Goal: Find contact information: Find contact information

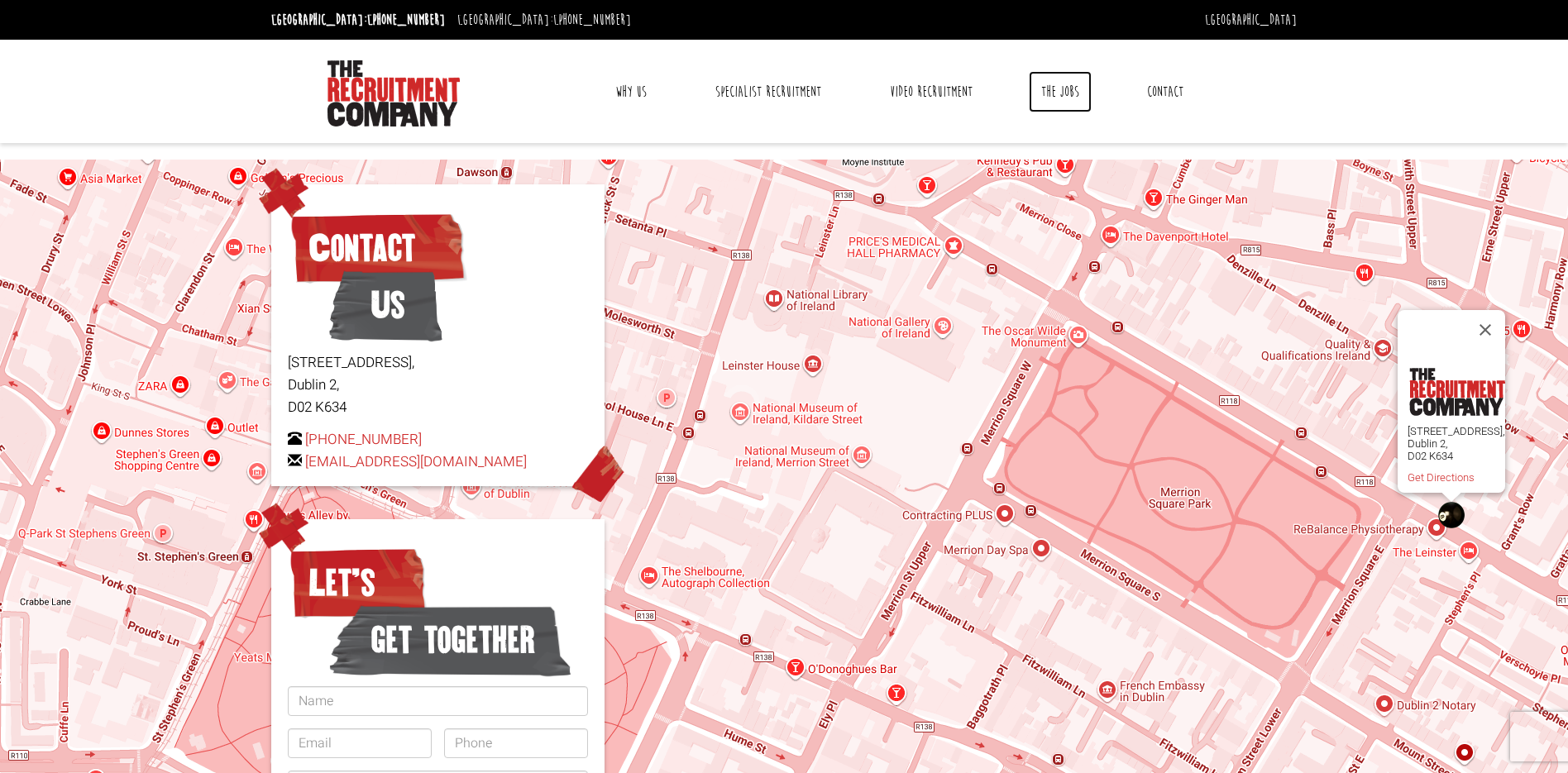
click at [1062, 97] on link "The Jobs" at bounding box center [1060, 91] width 62 height 41
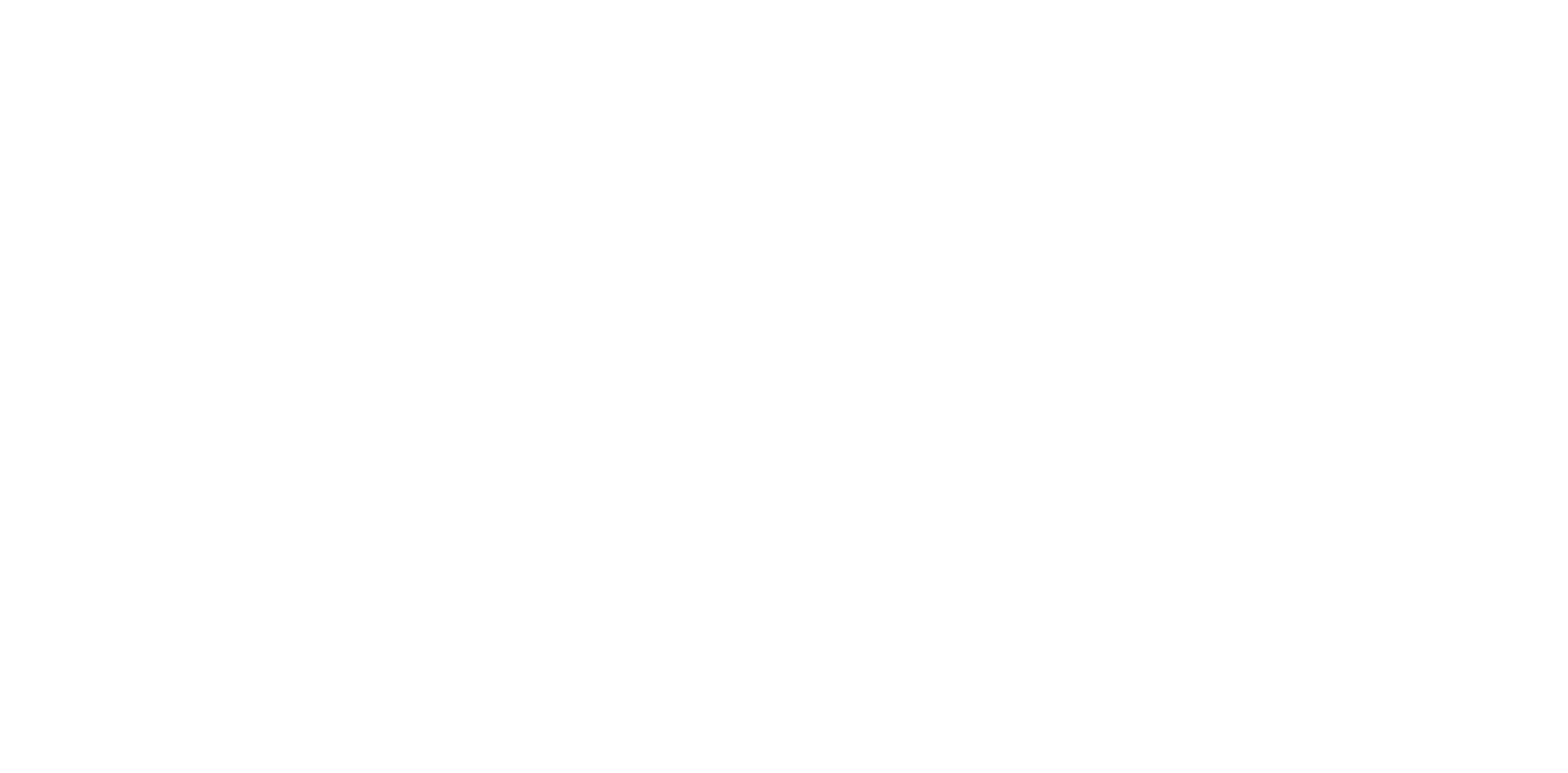
select select "[GEOGRAPHIC_DATA]"
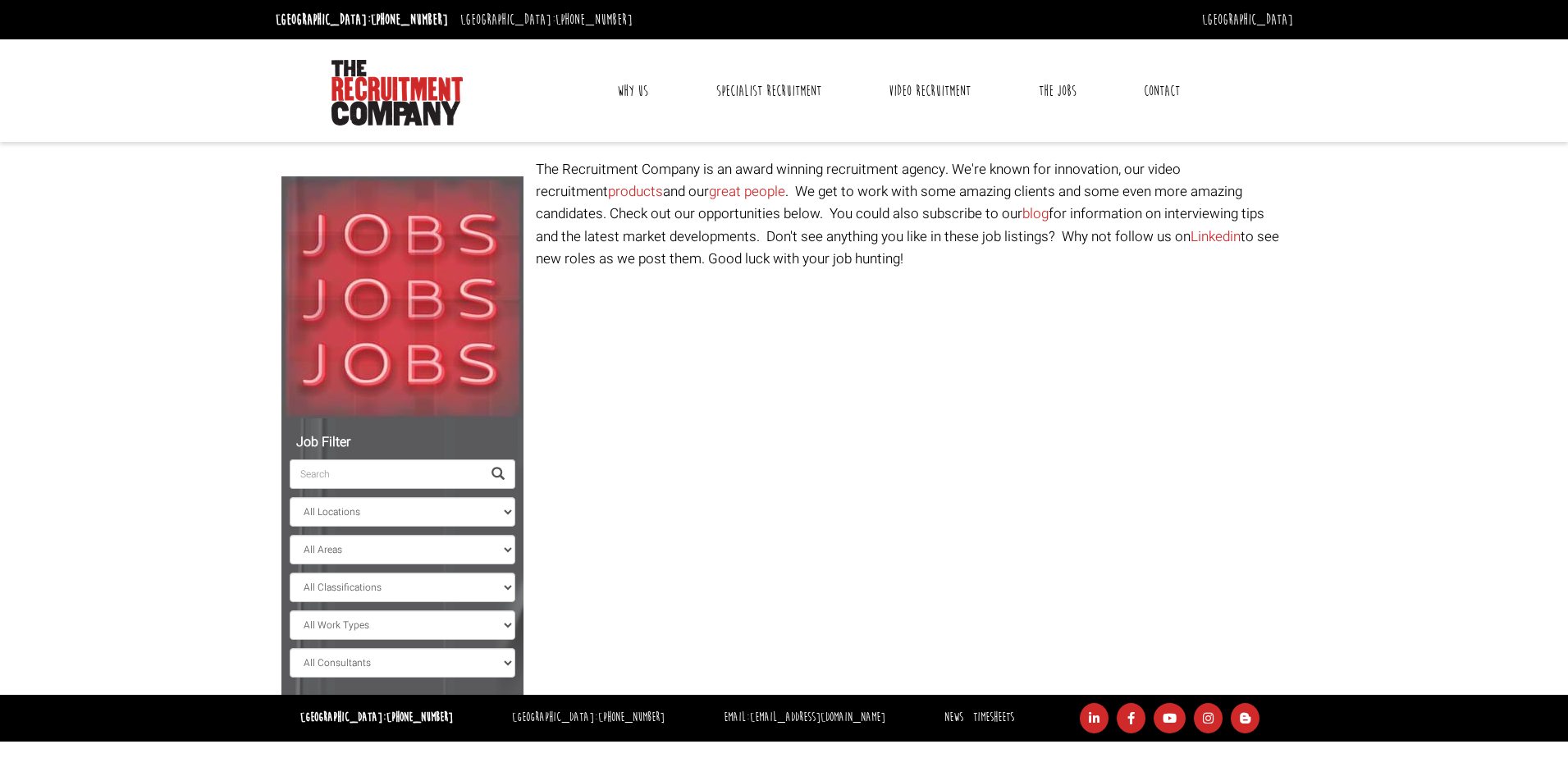
click at [1181, 87] on link "Contact" at bounding box center [1162, 91] width 61 height 41
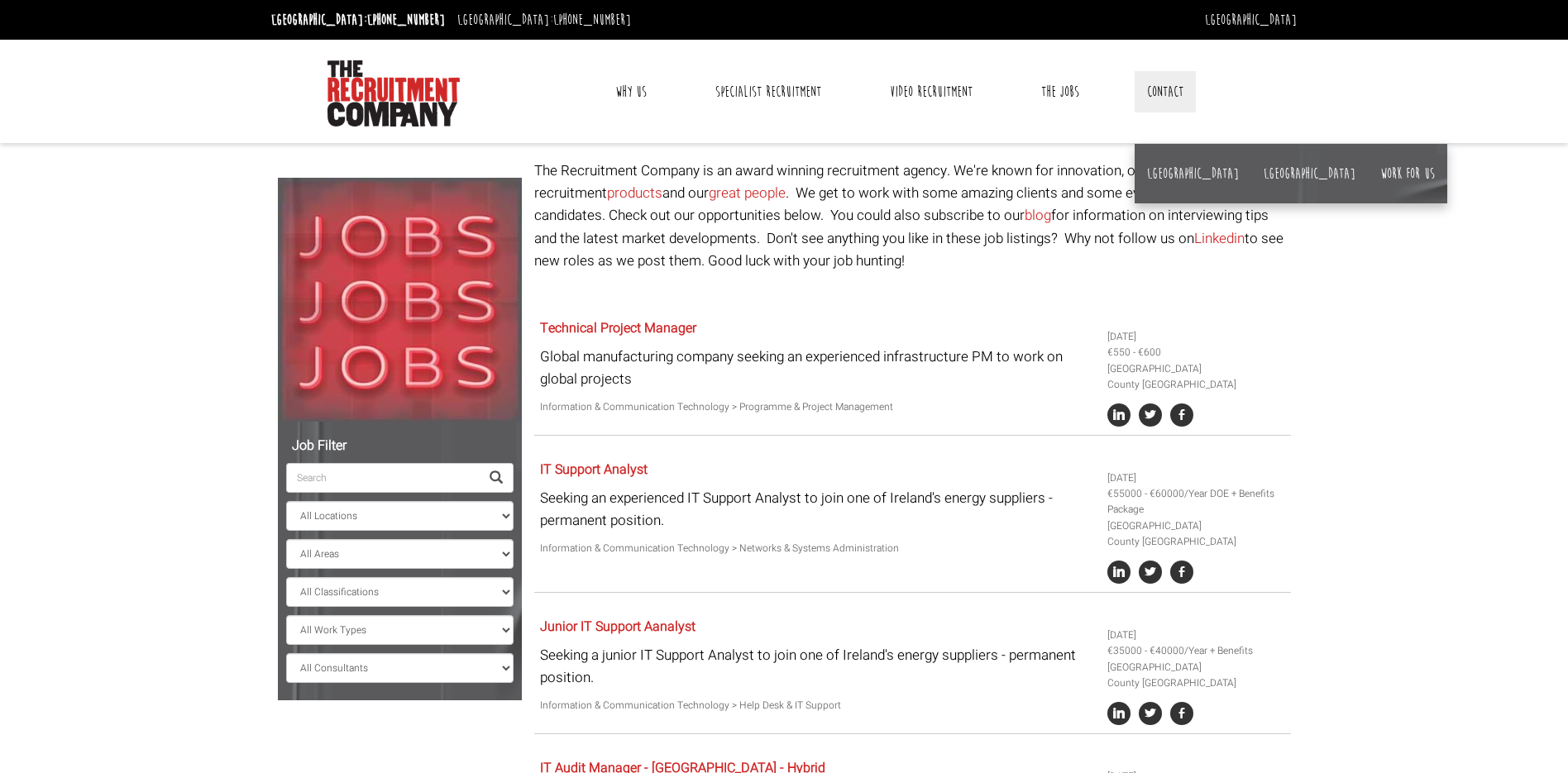
click at [619, 95] on link "Why Us" at bounding box center [631, 91] width 56 height 41
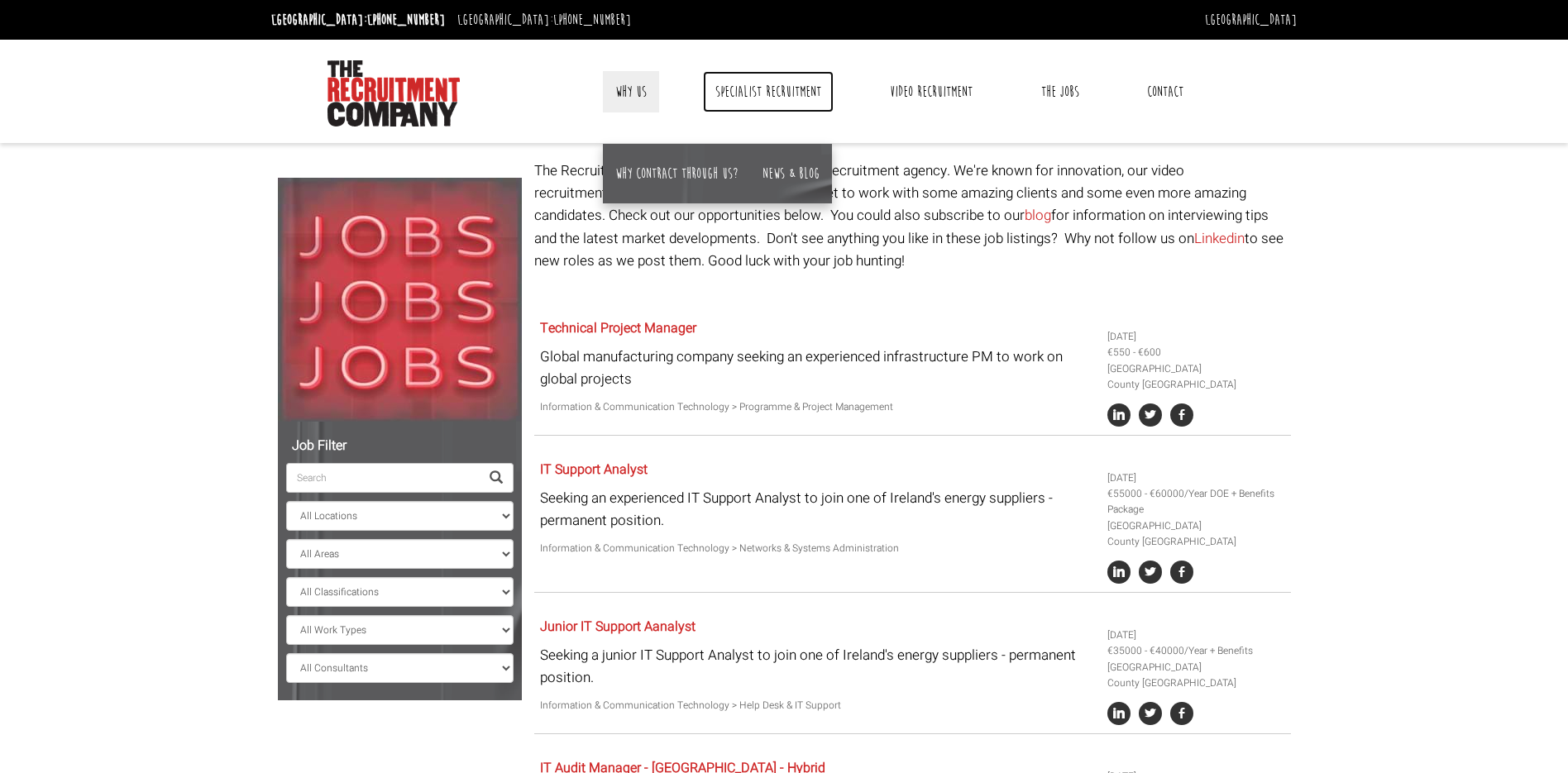
click at [734, 93] on link "Specialist Recruitment" at bounding box center [768, 91] width 131 height 41
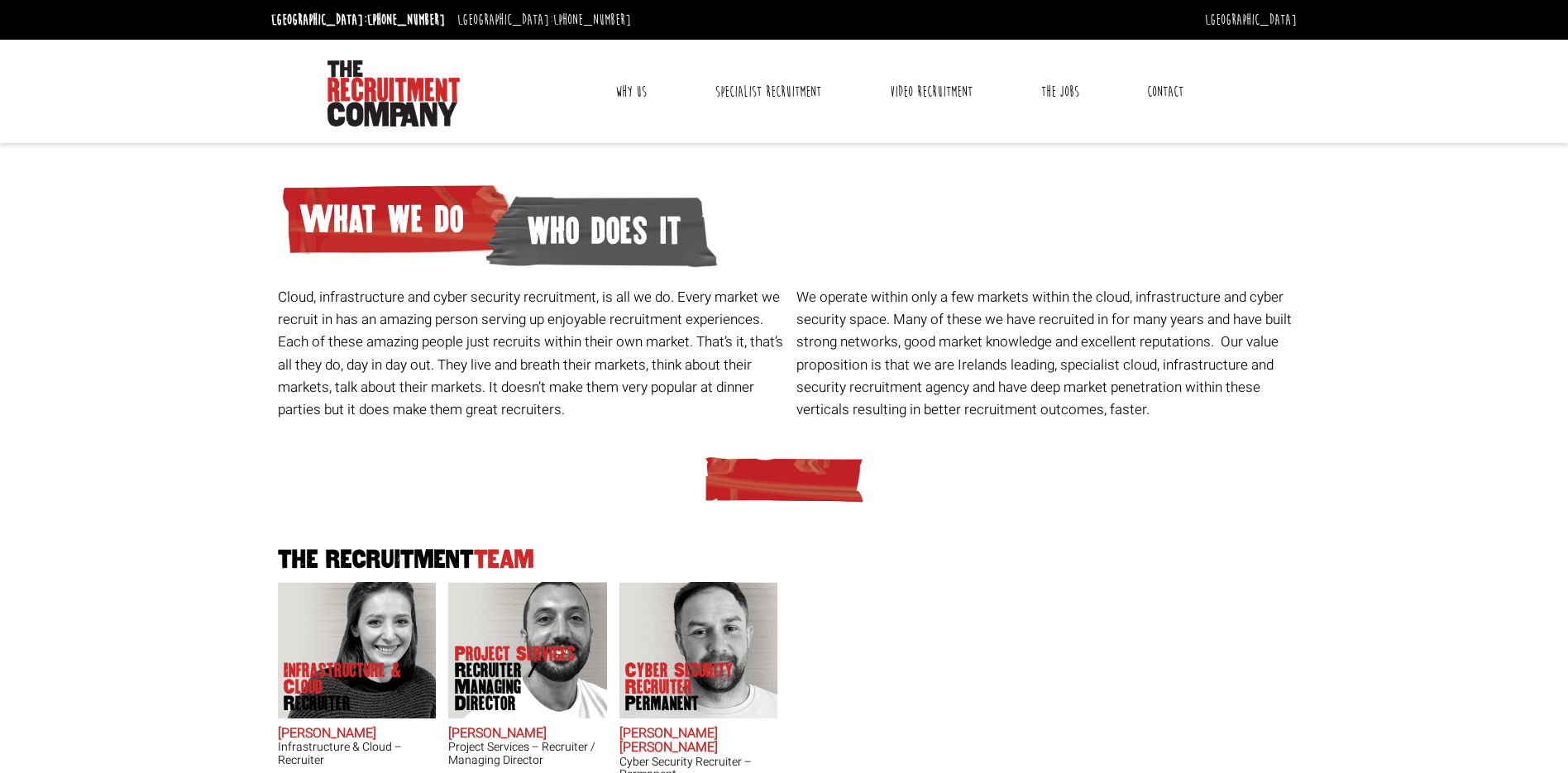
scroll to position [242, 0]
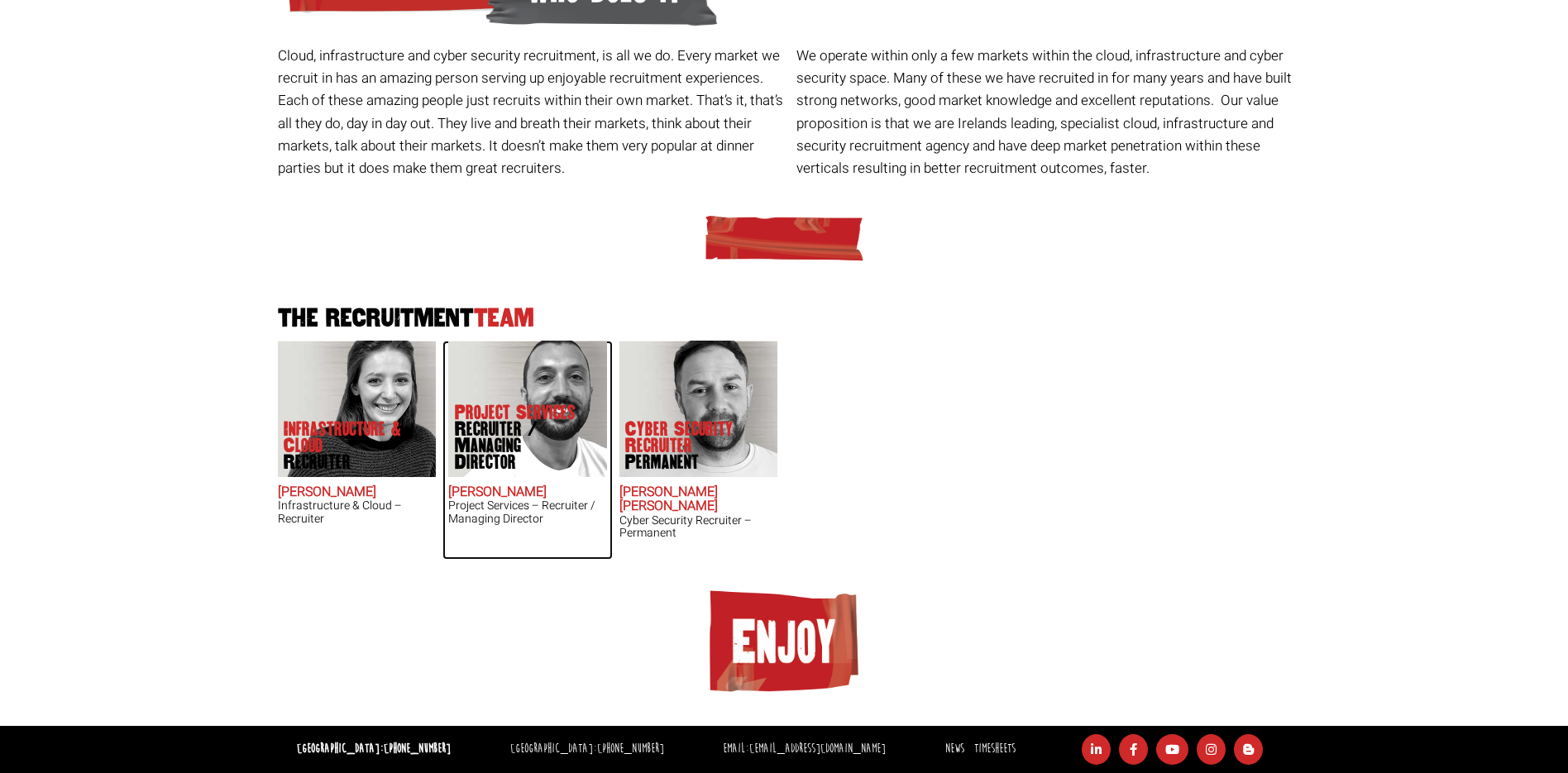
click at [487, 493] on h2 "Chris Pelow" at bounding box center [528, 492] width 159 height 15
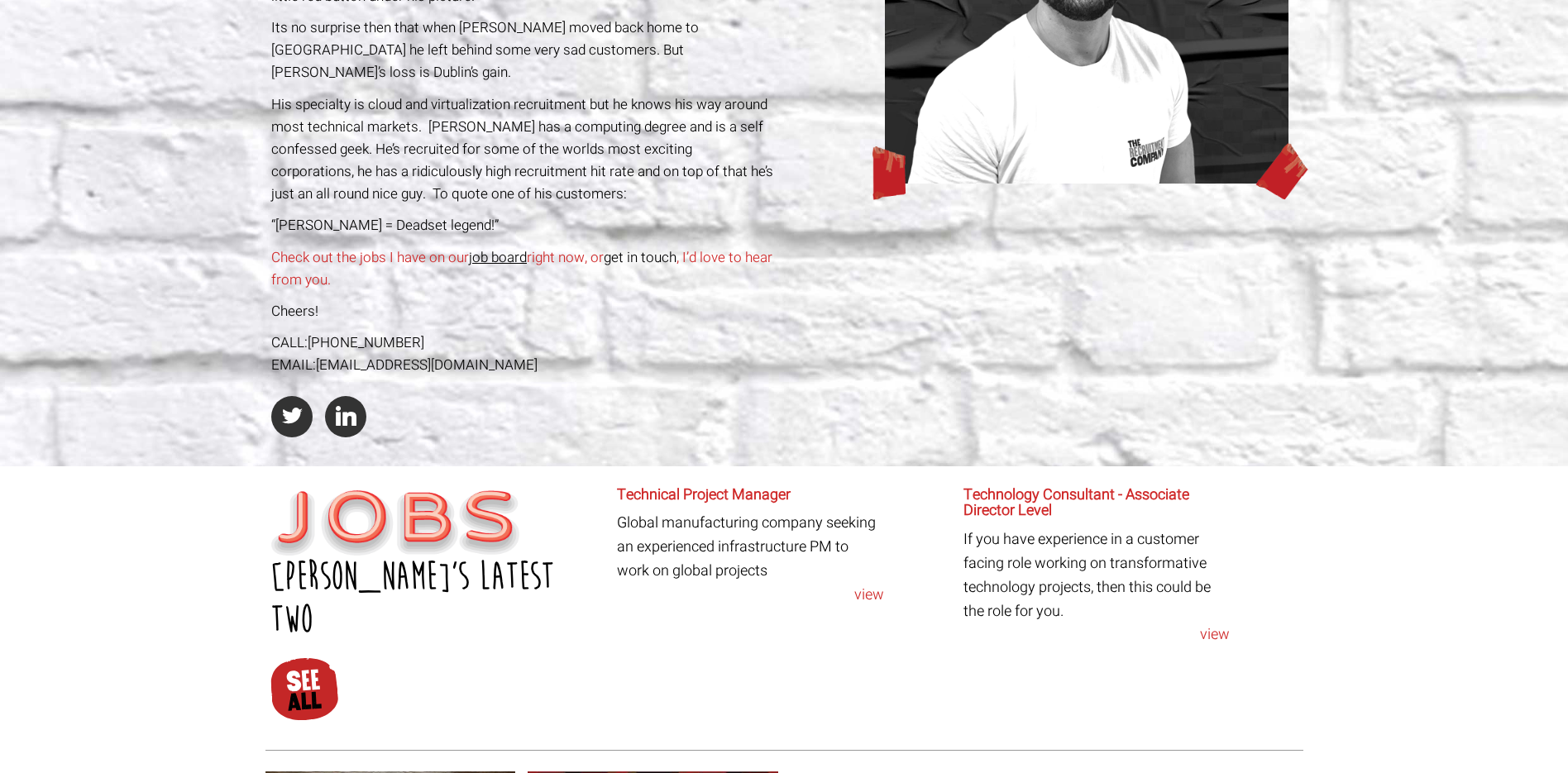
scroll to position [413, 0]
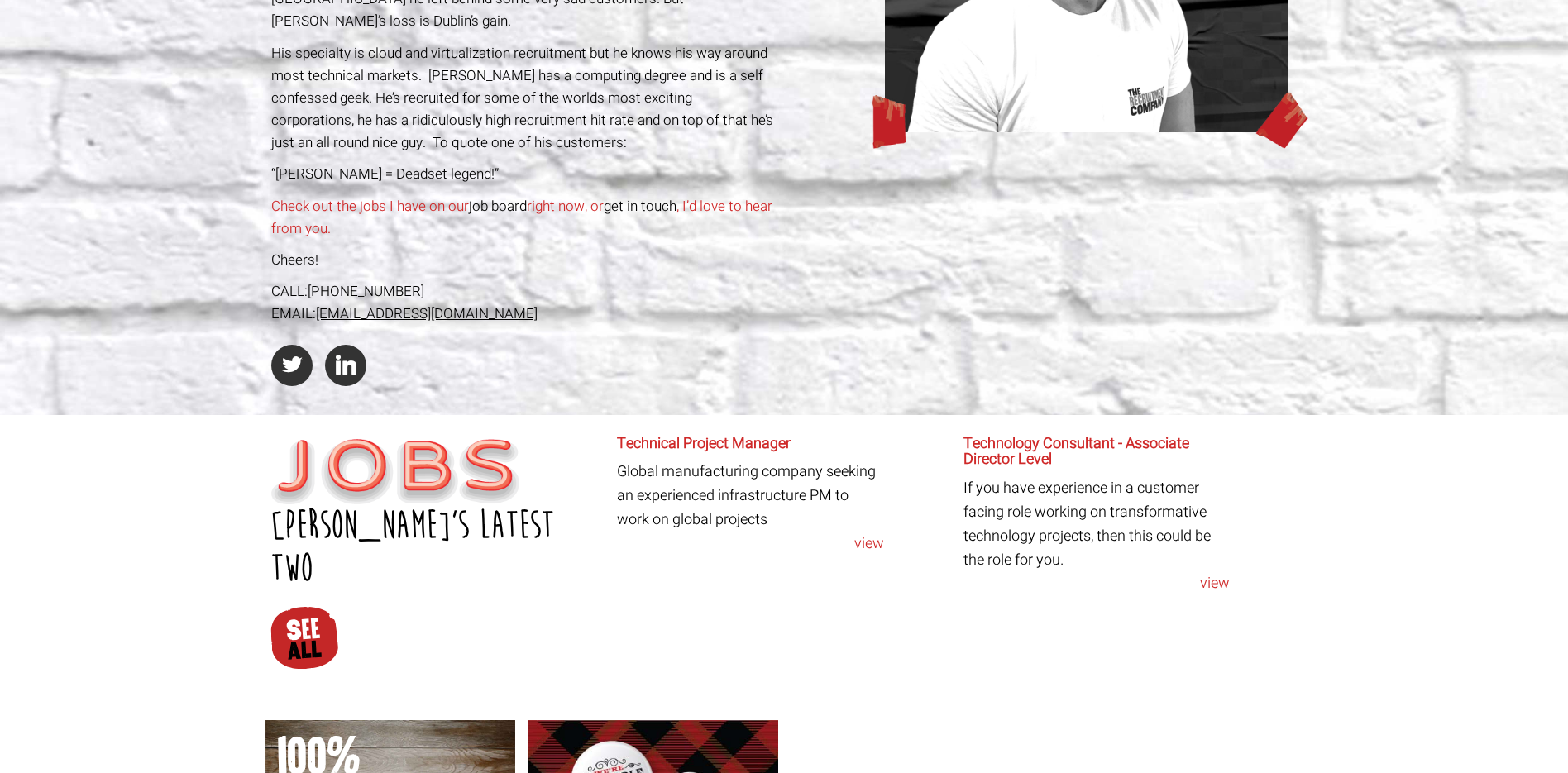
drag, startPoint x: 586, startPoint y: 296, endPoint x: 320, endPoint y: 296, distance: 266.0
click at [320, 303] on div "EMAIL: chrisp@therecruitmentcompany.com" at bounding box center [525, 313] width 507 height 22
copy link "chrisp@therecruitmentcompany.com"
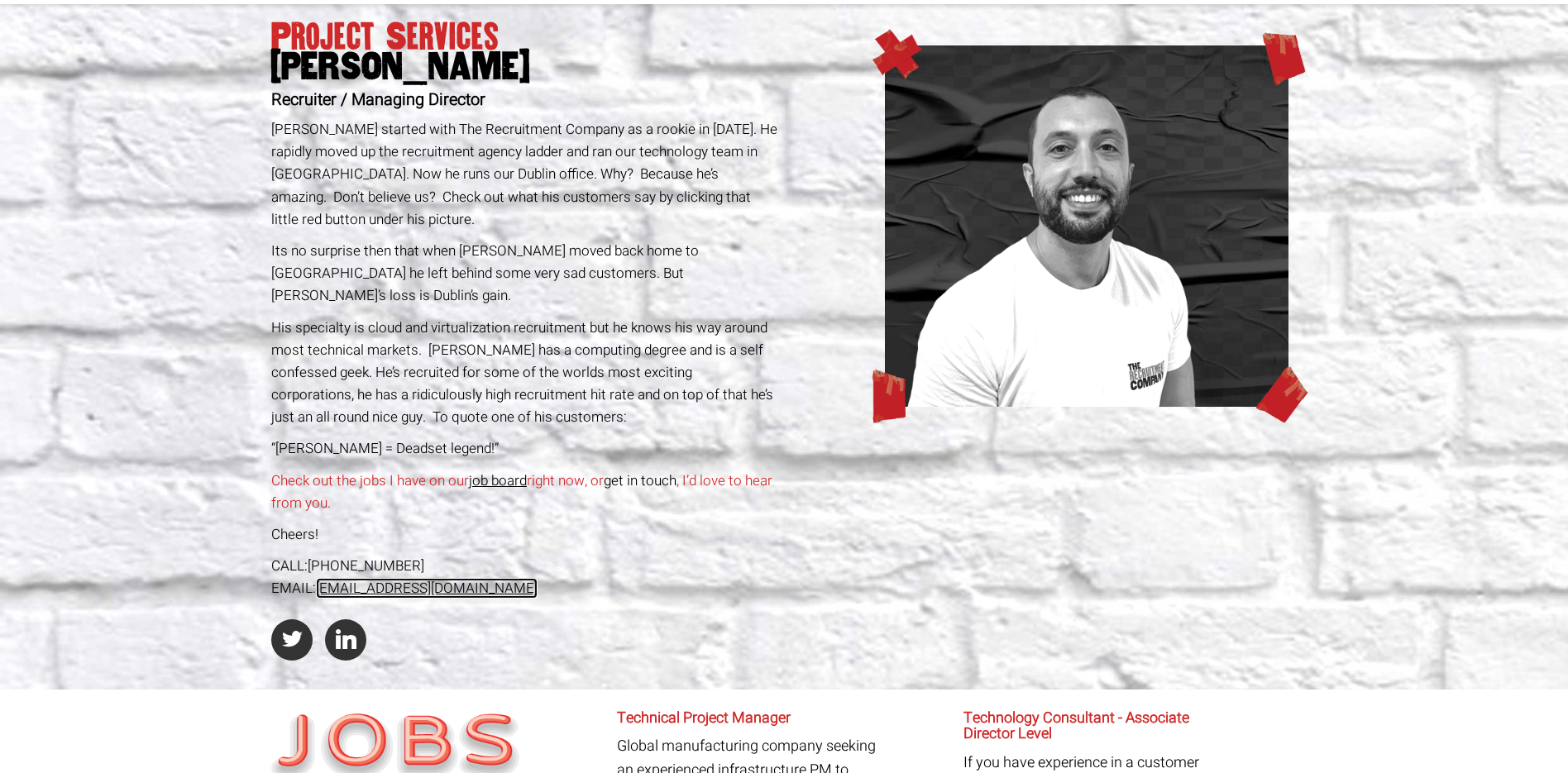
scroll to position [0, 0]
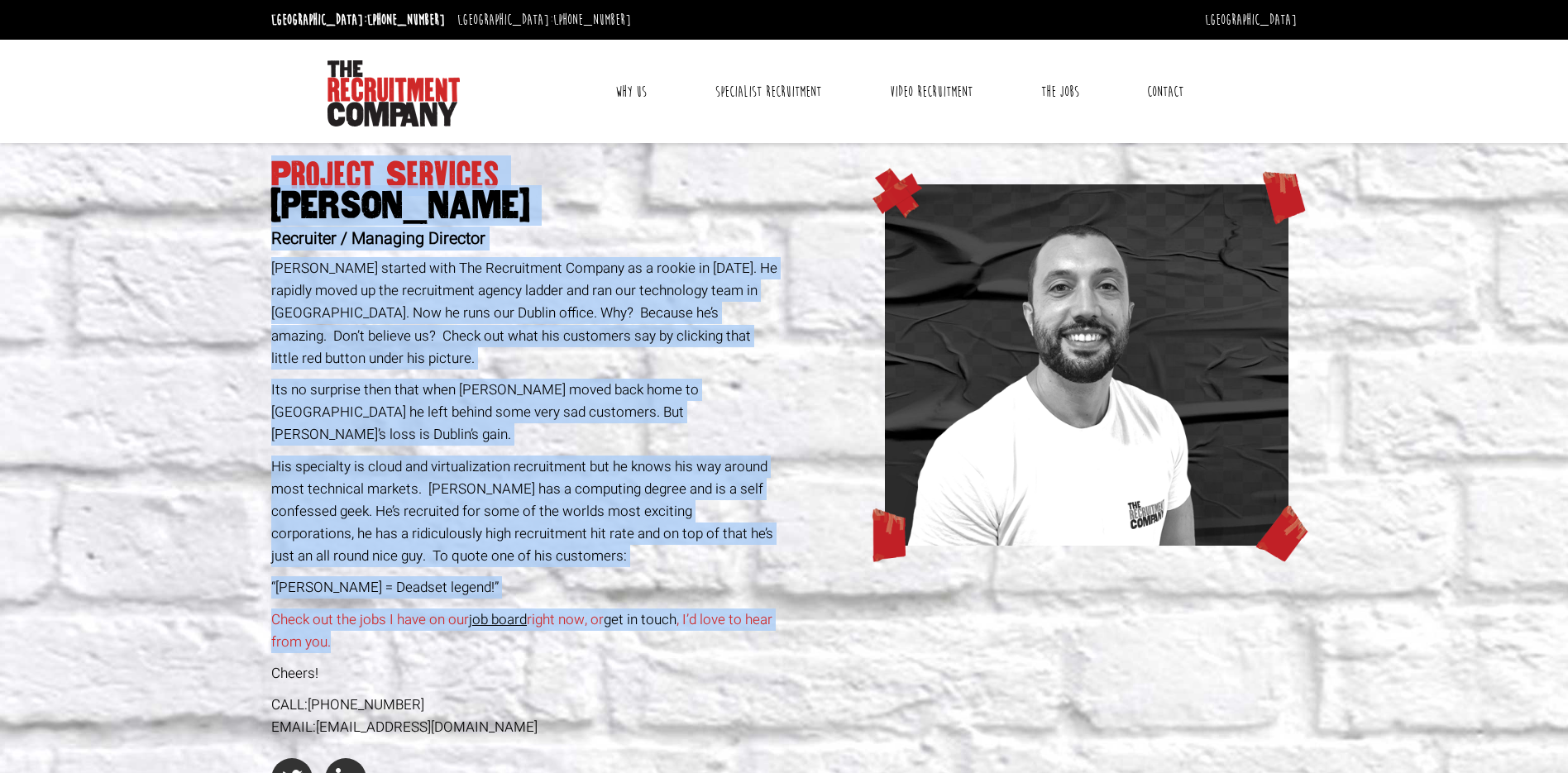
drag, startPoint x: 281, startPoint y: 174, endPoint x: 677, endPoint y: 619, distance: 595.7
click at [677, 619] on div "Project Services Chris Pelow Recruiter / Managing Director Chris started with T…" at bounding box center [525, 486] width 520 height 686
copy div "Project Services Chris Pelow Recruiter / Managing Director Chris started with T…"
